Goal: Task Accomplishment & Management: Use online tool/utility

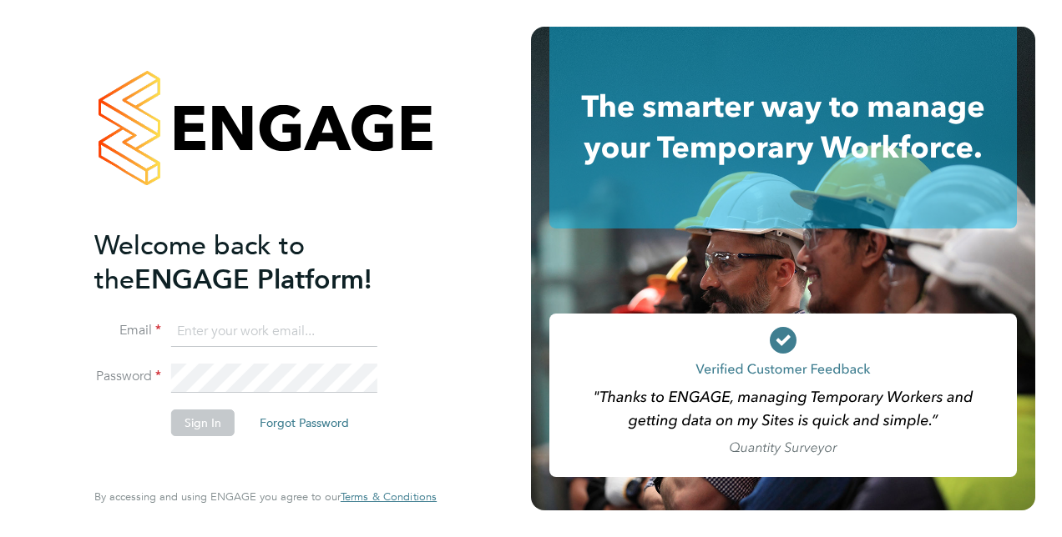
type input "[PERSON_NAME][EMAIL_ADDRESS][PERSON_NAME][DOMAIN_NAME]"
click at [199, 416] on button "Sign In" at bounding box center [202, 423] width 63 height 27
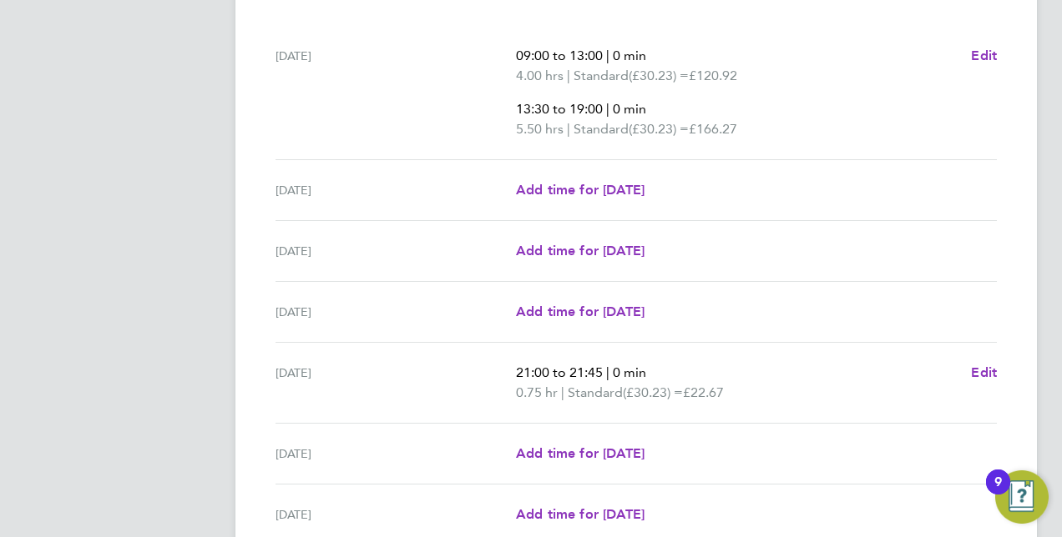
scroll to position [672, 0]
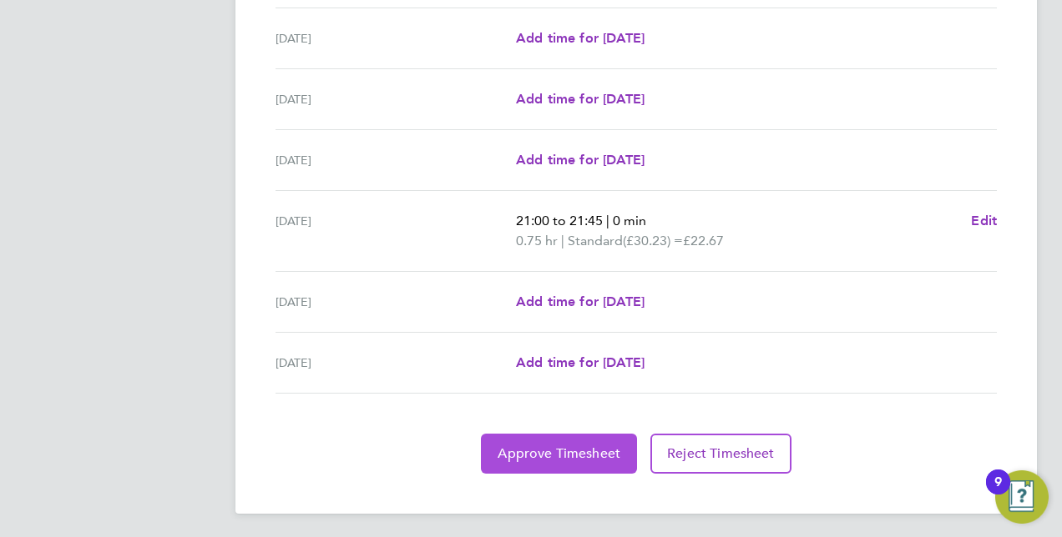
click at [521, 457] on span "Approve Timesheet" at bounding box center [558, 454] width 123 height 17
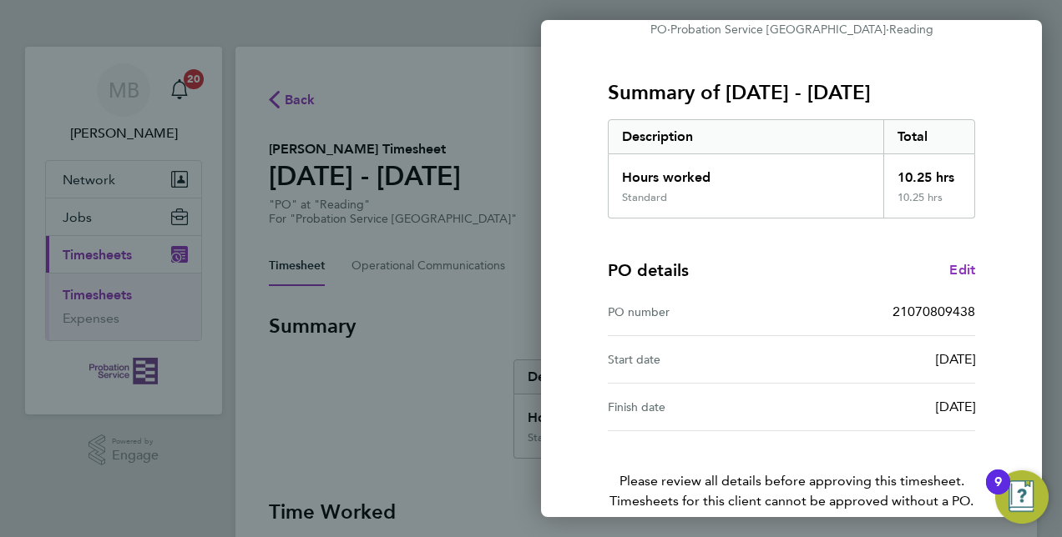
scroll to position [260, 0]
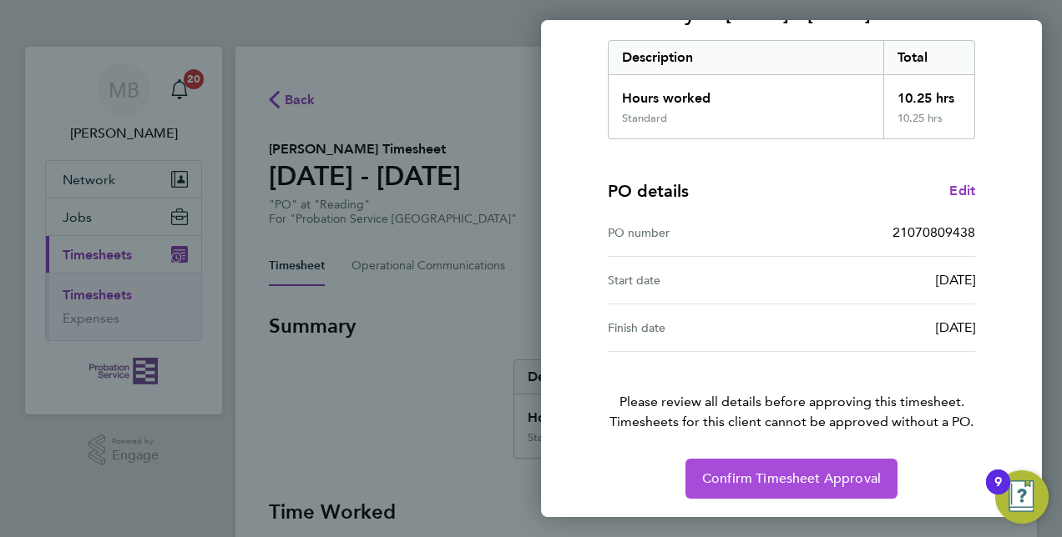
click at [746, 477] on span "Confirm Timesheet Approval" at bounding box center [791, 479] width 179 height 17
